Goal: Information Seeking & Learning: Learn about a topic

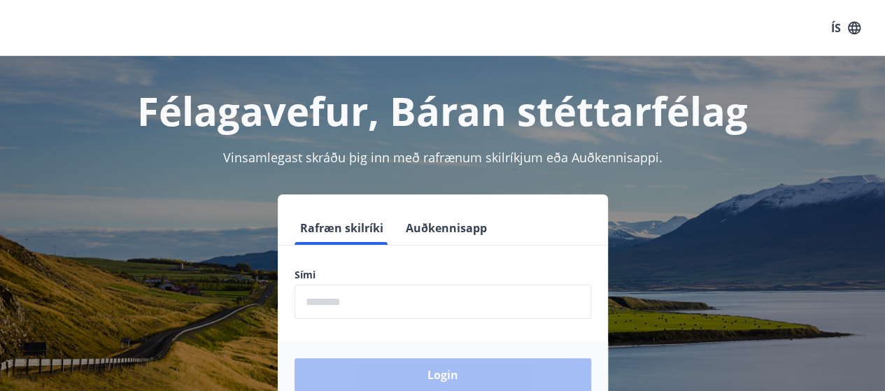
click at [432, 300] on input "phone" at bounding box center [443, 302] width 297 height 34
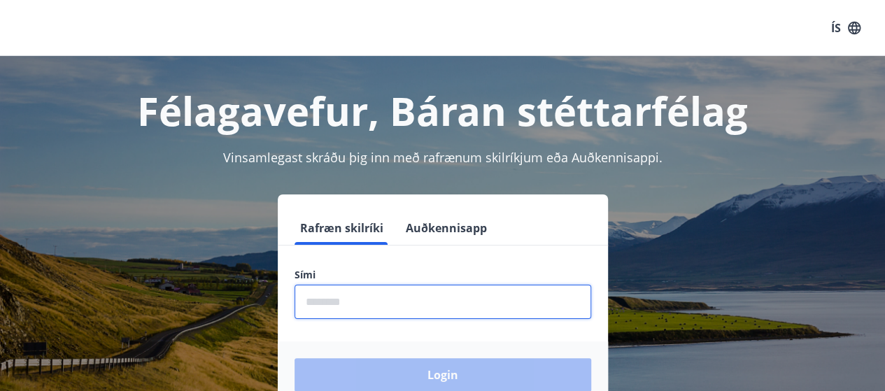
type input "********"
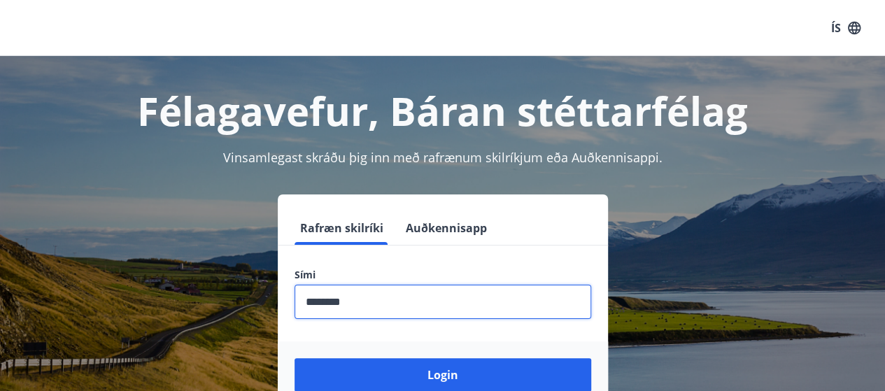
click at [295, 358] on button "Login" at bounding box center [443, 375] width 297 height 34
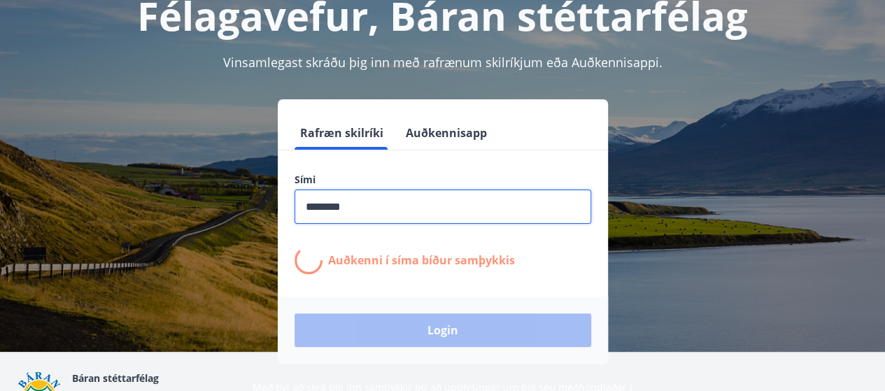
scroll to position [101, 0]
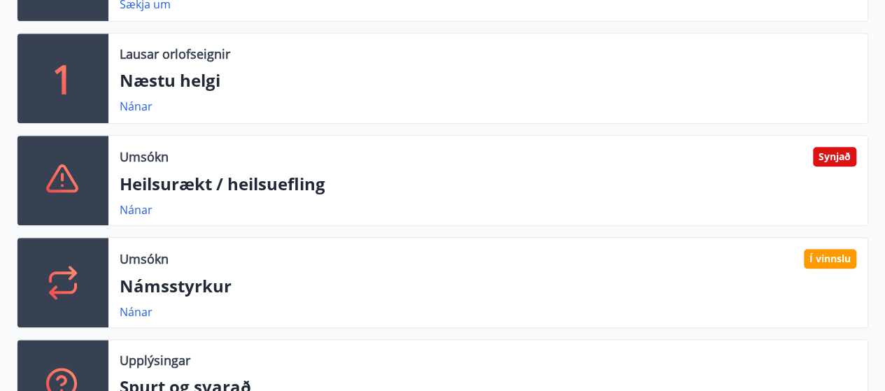
scroll to position [557, 0]
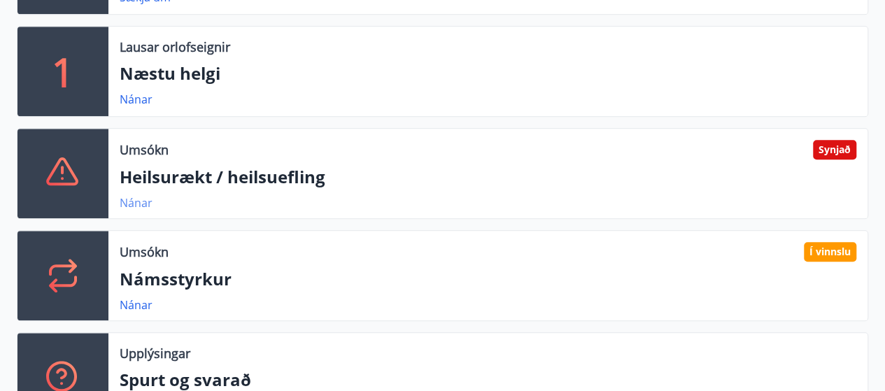
click at [143, 196] on link "Nánar" at bounding box center [136, 202] width 33 height 15
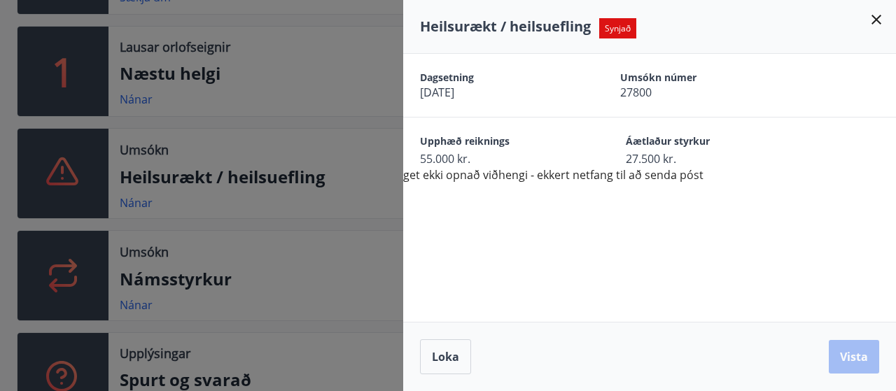
click at [875, 21] on icon at bounding box center [876, 20] width 10 height 10
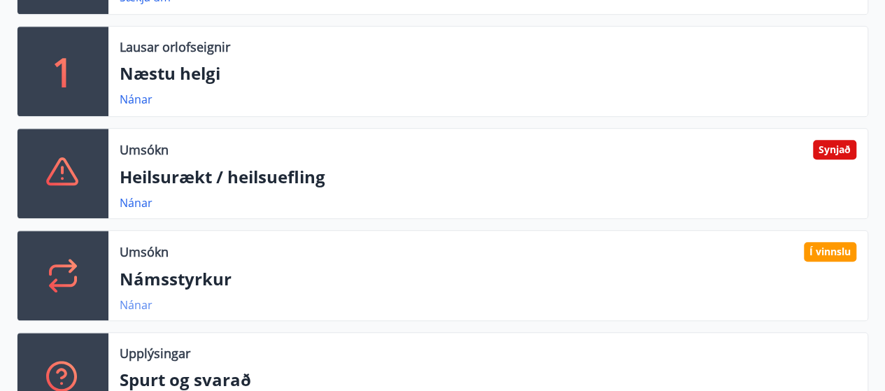
click at [141, 298] on link "Nánar" at bounding box center [136, 304] width 33 height 15
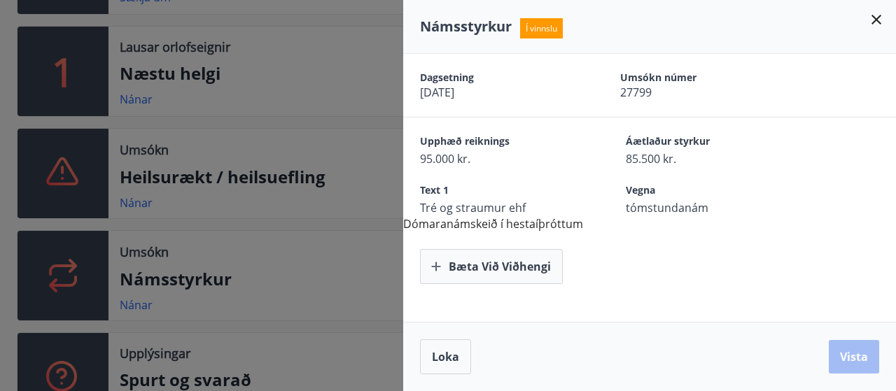
click at [229, 326] on div at bounding box center [448, 195] width 896 height 391
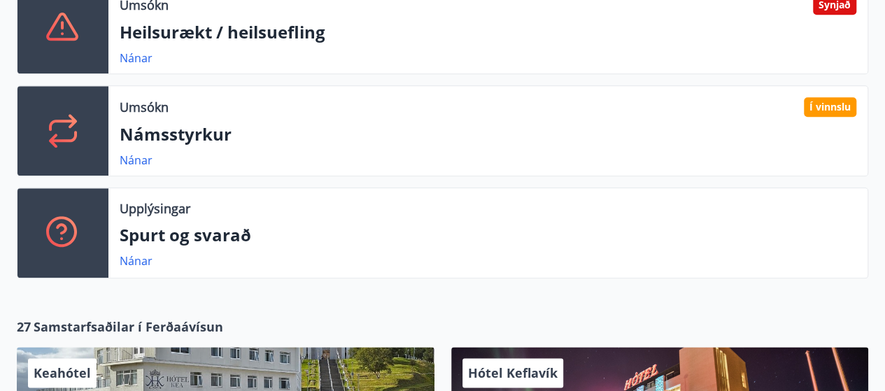
scroll to position [702, 0]
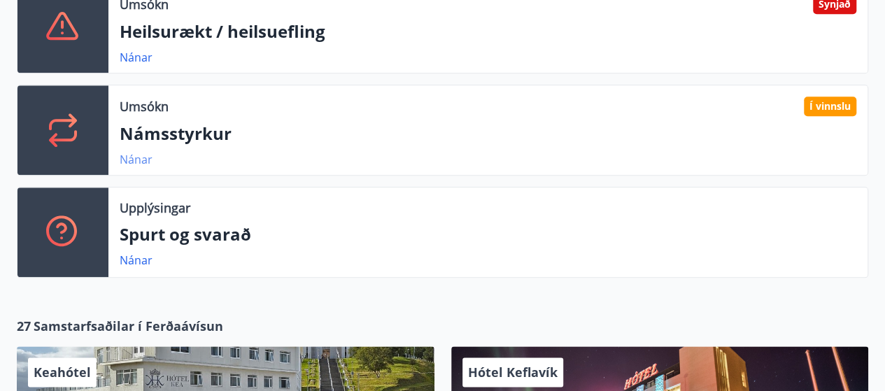
click at [148, 161] on link "Nánar" at bounding box center [136, 159] width 33 height 15
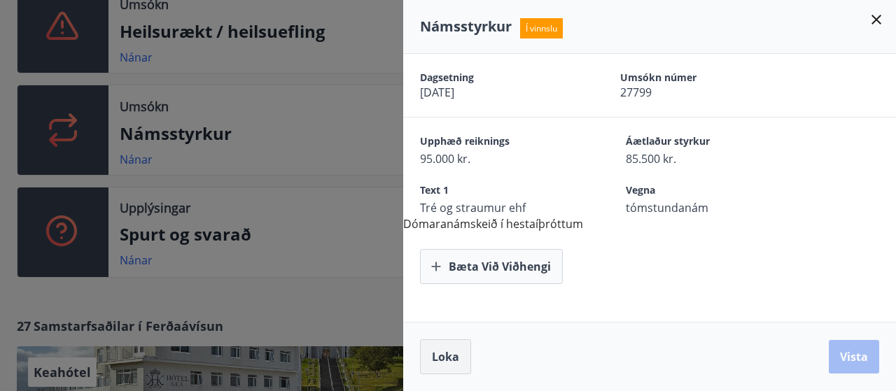
click at [437, 372] on button "Loka" at bounding box center [445, 356] width 51 height 35
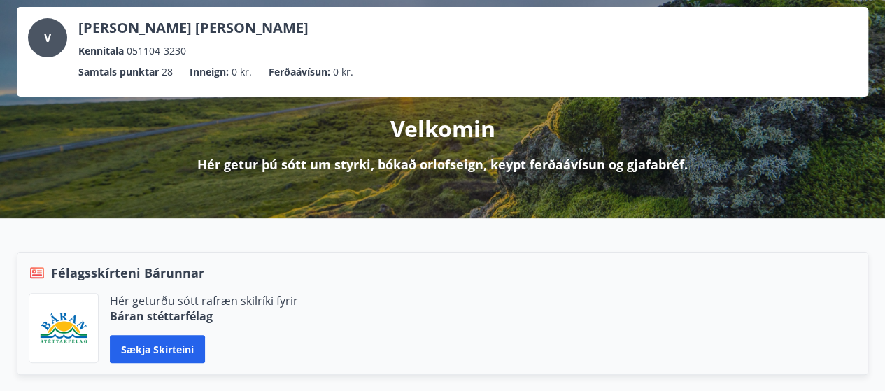
scroll to position [0, 0]
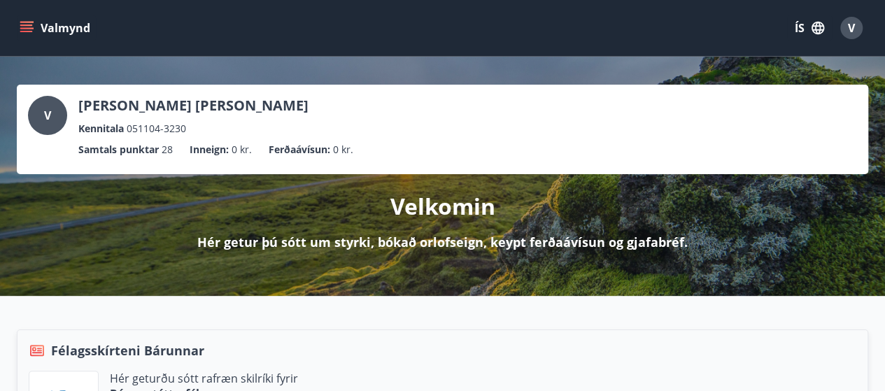
click at [28, 31] on icon "menu" at bounding box center [26, 31] width 13 height 1
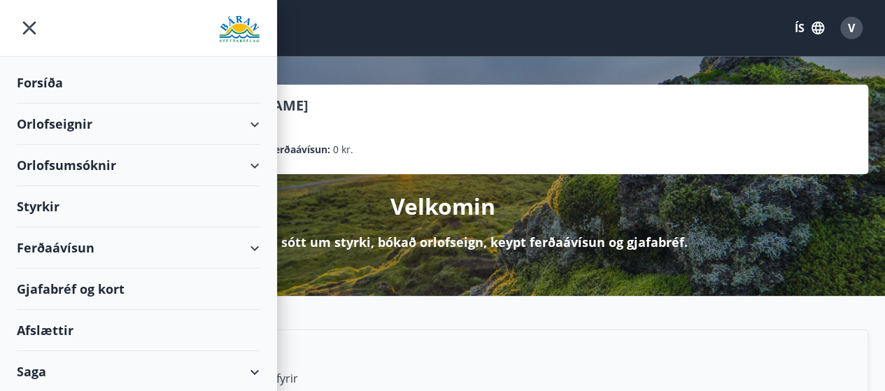
click at [39, 215] on div "Styrkir" at bounding box center [138, 206] width 243 height 41
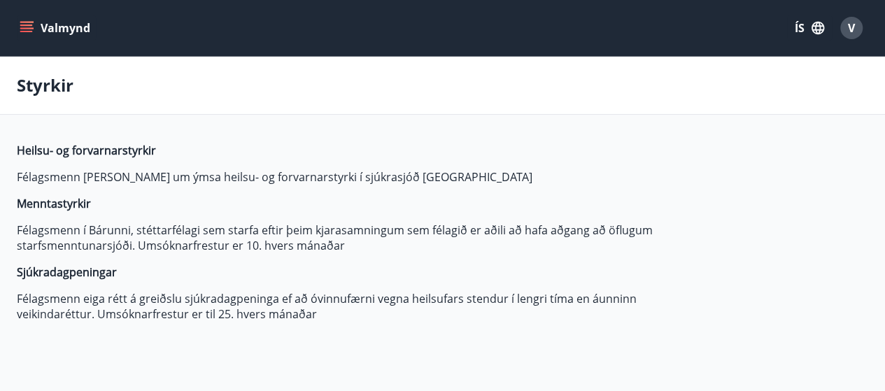
type input "***"
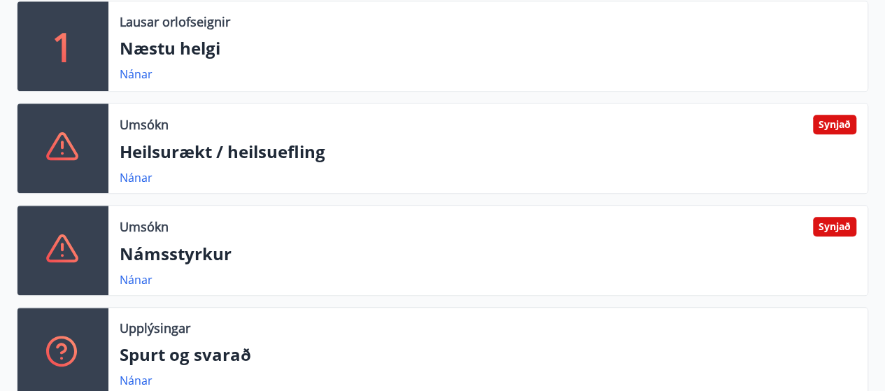
scroll to position [586, 0]
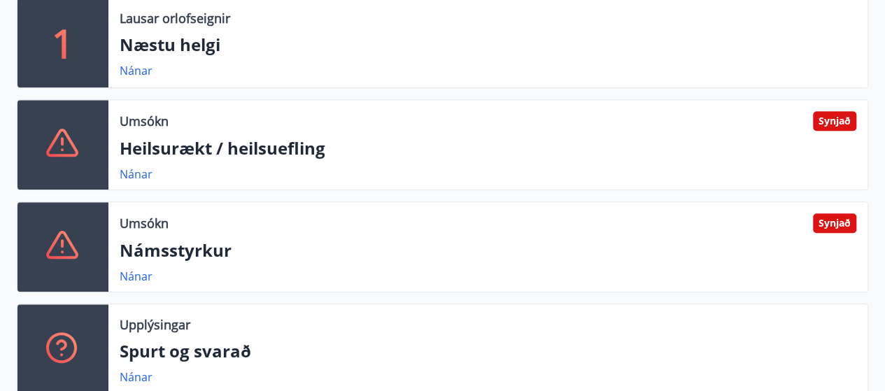
click at [493, 262] on div "Umsókn Synjað Námsstyrkur Nánar" at bounding box center [487, 247] width 759 height 90
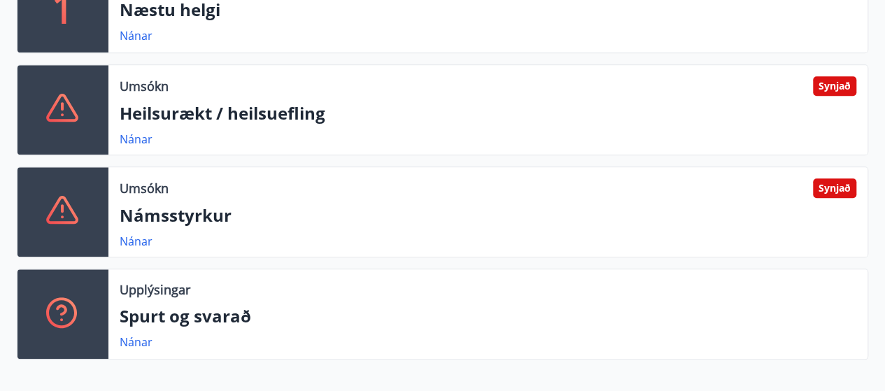
scroll to position [638, 0]
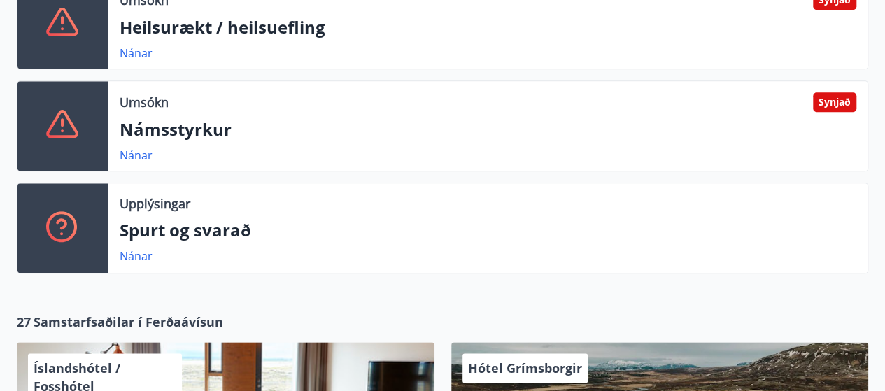
scroll to position [712, 0]
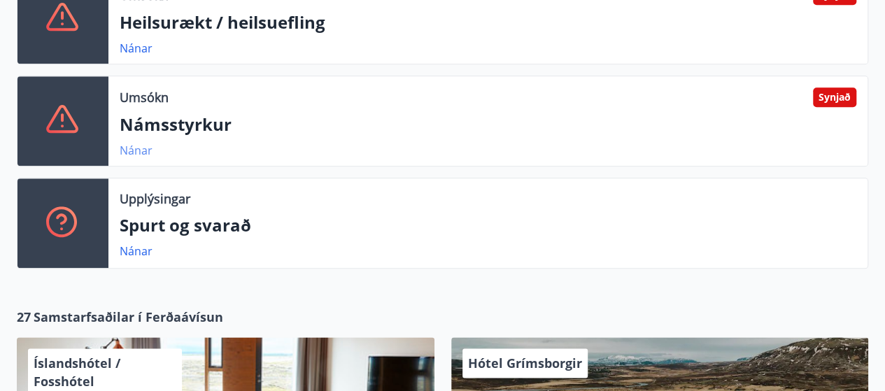
click at [144, 153] on link "Nánar" at bounding box center [136, 150] width 33 height 15
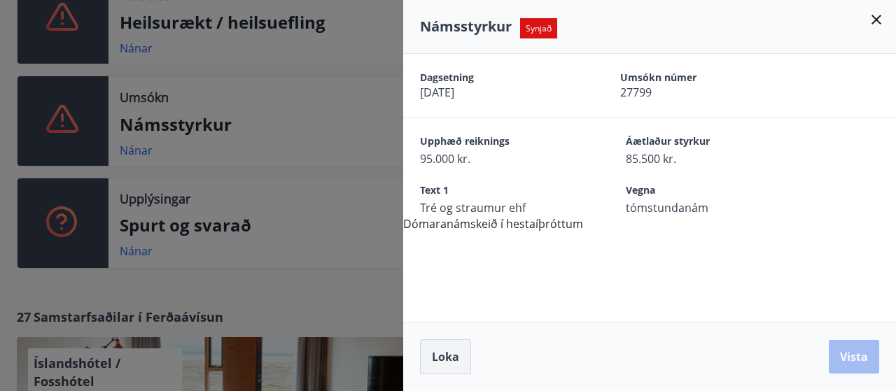
click at [448, 359] on span "Loka" at bounding box center [445, 356] width 27 height 15
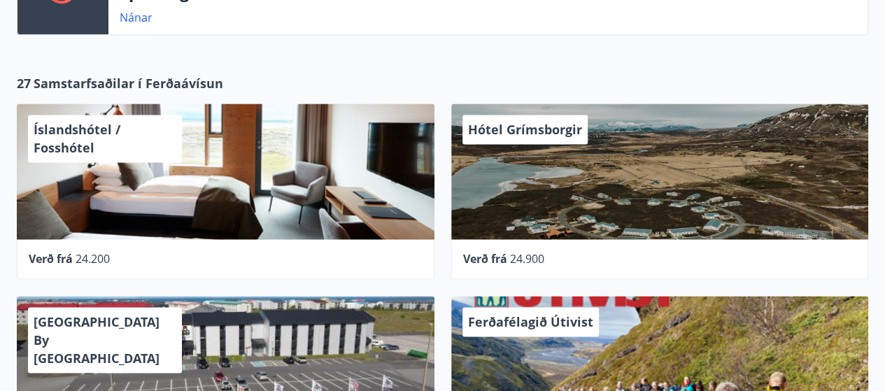
scroll to position [944, 0]
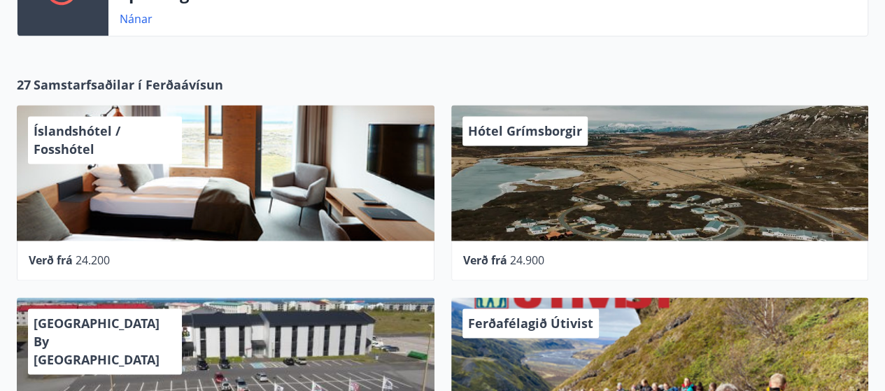
click at [22, 277] on div "Verð frá 24.200" at bounding box center [226, 261] width 418 height 40
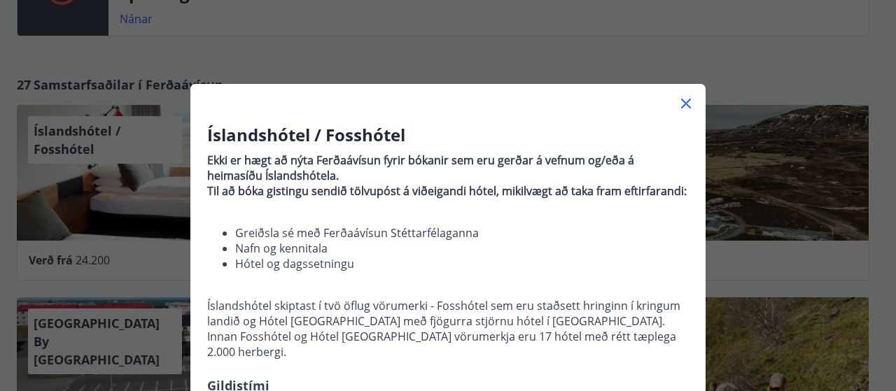
click at [681, 101] on icon at bounding box center [685, 103] width 17 height 17
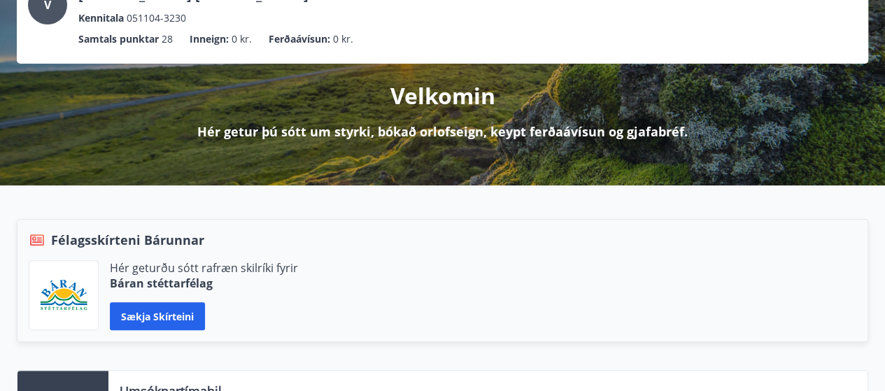
scroll to position [0, 0]
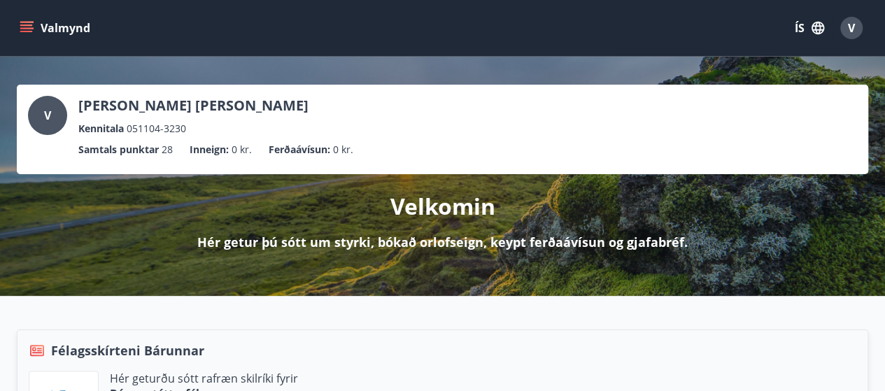
click at [851, 43] on button "V" at bounding box center [852, 28] width 34 height 34
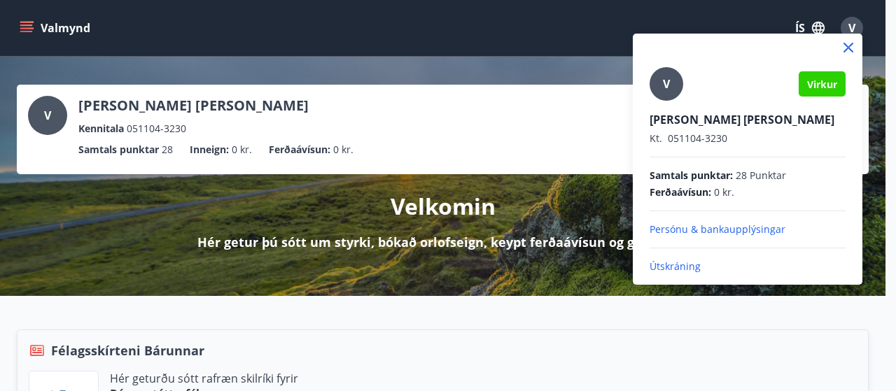
click at [826, 344] on div at bounding box center [448, 195] width 896 height 391
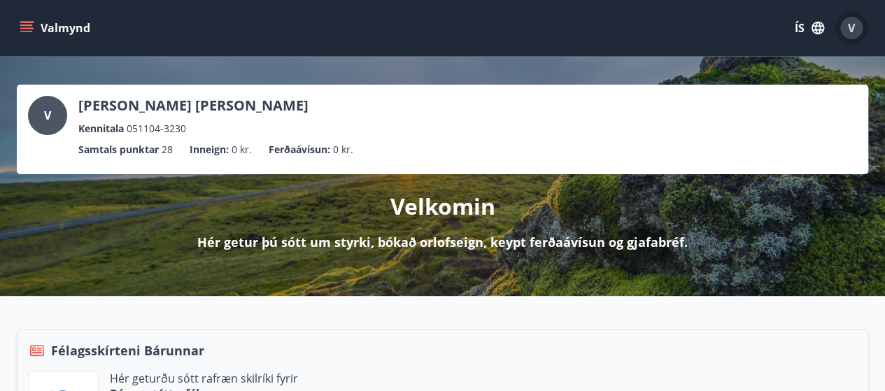
click at [850, 34] on span "V" at bounding box center [851, 27] width 7 height 15
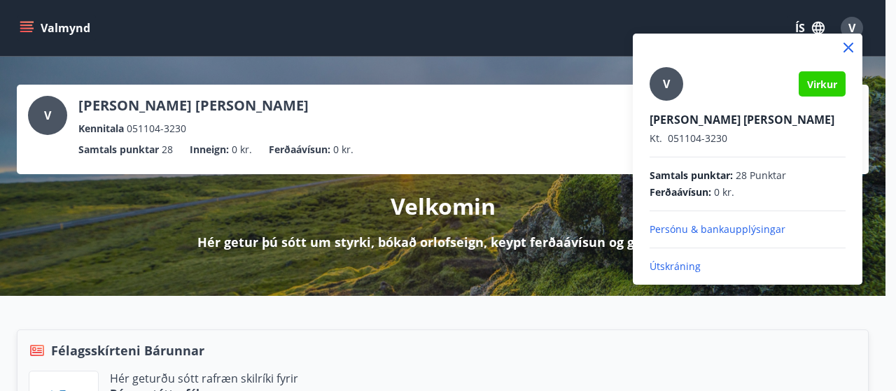
click at [709, 288] on div at bounding box center [448, 195] width 896 height 391
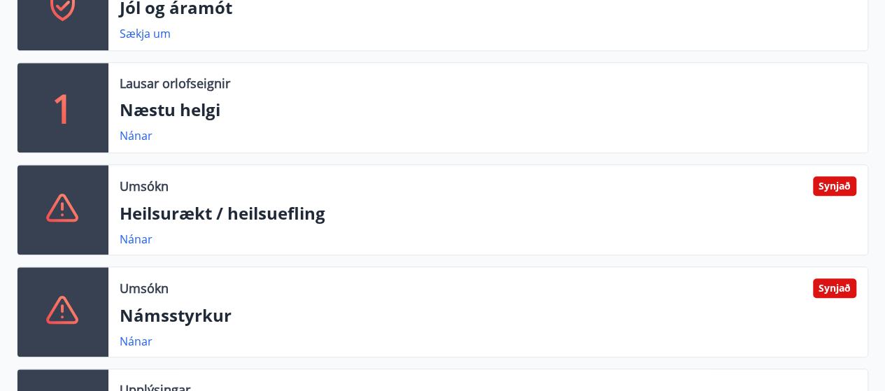
scroll to position [525, 0]
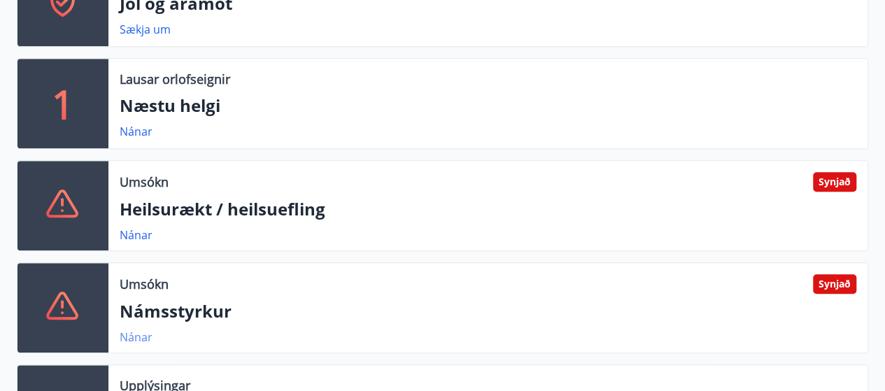
click at [130, 339] on link "Nánar" at bounding box center [136, 337] width 33 height 15
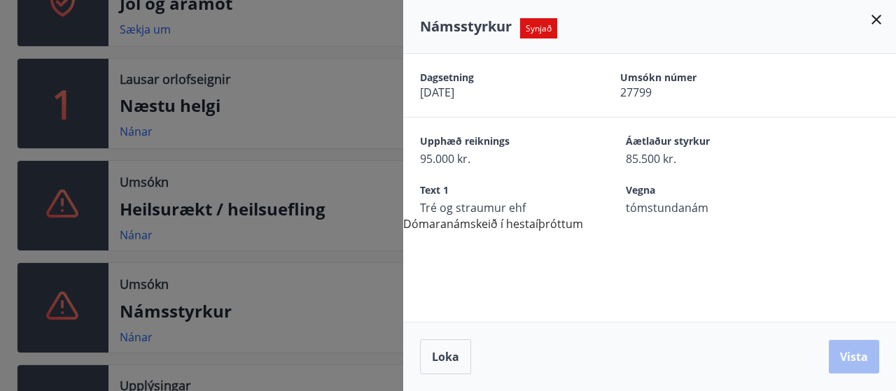
click at [296, 89] on div at bounding box center [448, 195] width 896 height 391
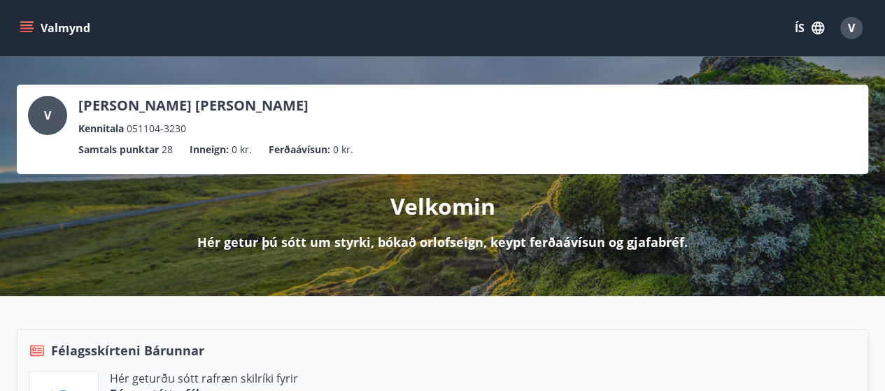
click at [26, 32] on icon "menu" at bounding box center [26, 31] width 13 height 1
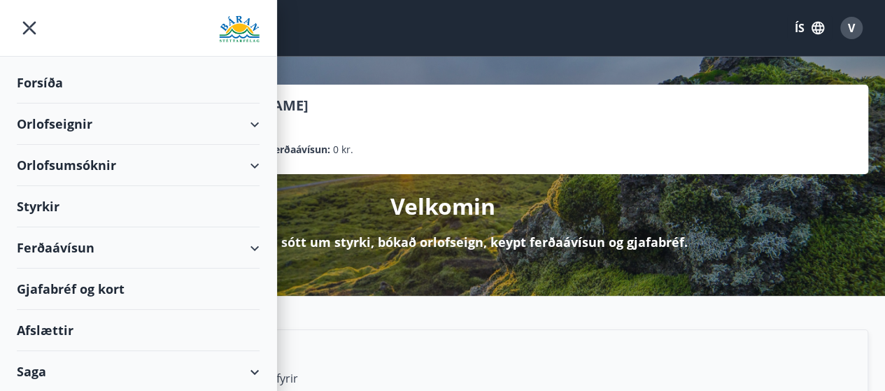
click at [122, 210] on div "Styrkir" at bounding box center [138, 206] width 243 height 41
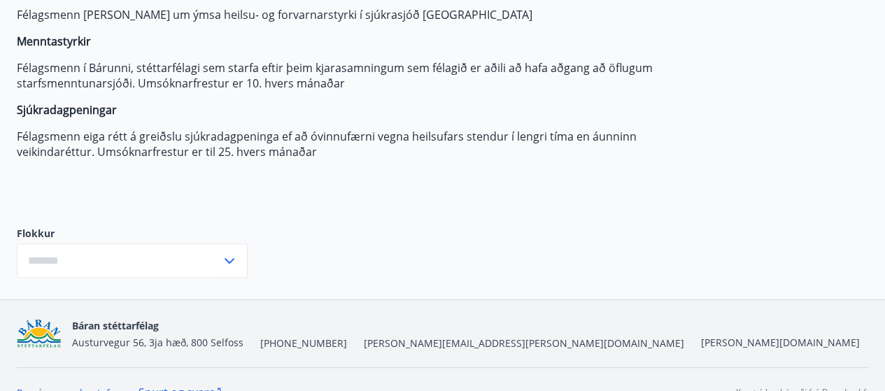
type input "***"
